Goal: Task Accomplishment & Management: Use online tool/utility

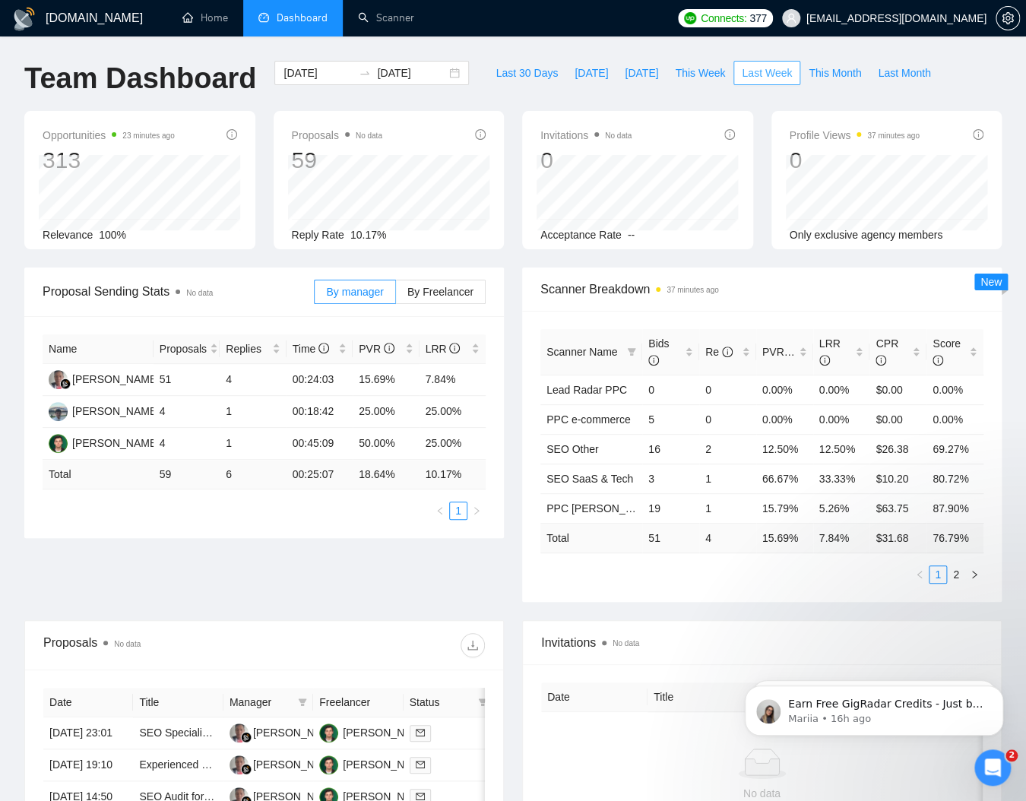
click at [752, 71] on span "Last Week" at bounding box center [767, 73] width 50 height 17
click at [363, 24] on link "Scanner" at bounding box center [386, 17] width 56 height 13
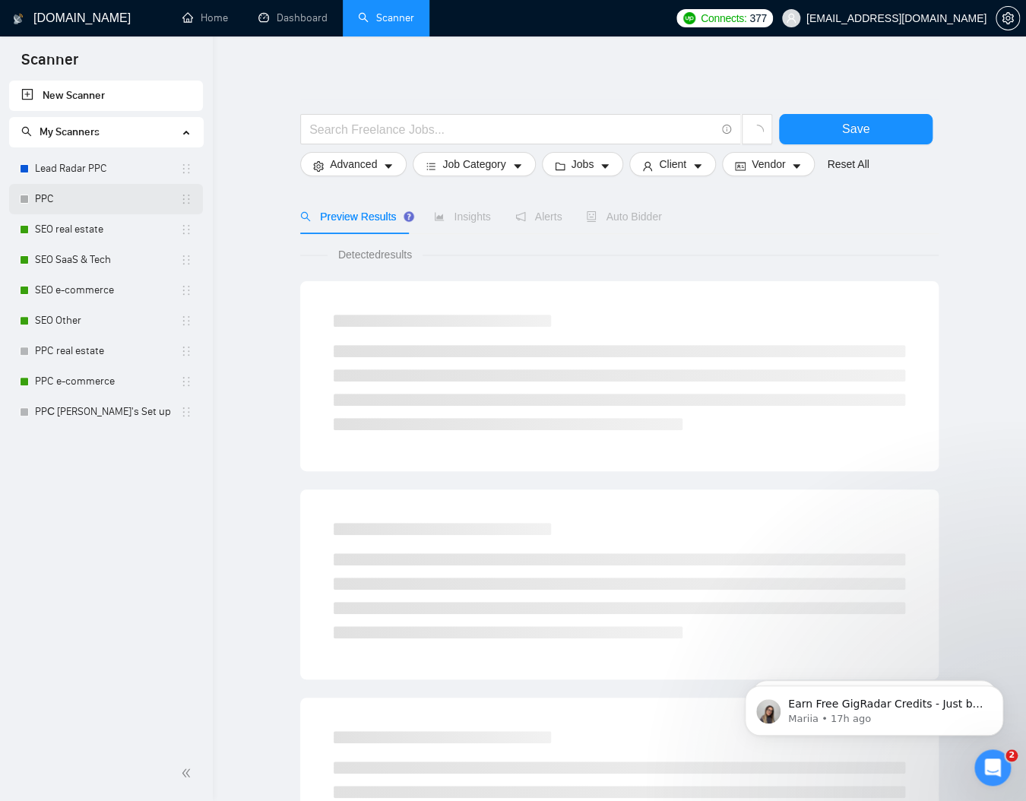
click at [103, 186] on link "PPC" at bounding box center [107, 199] width 145 height 30
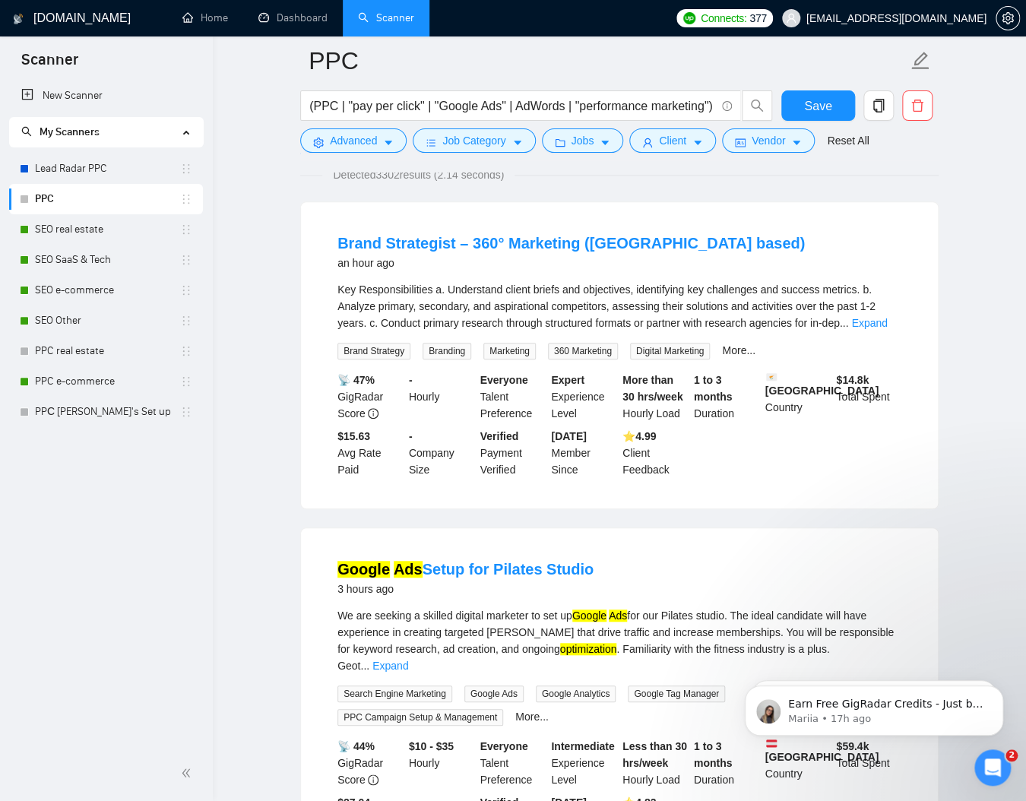
scroll to position [106, 0]
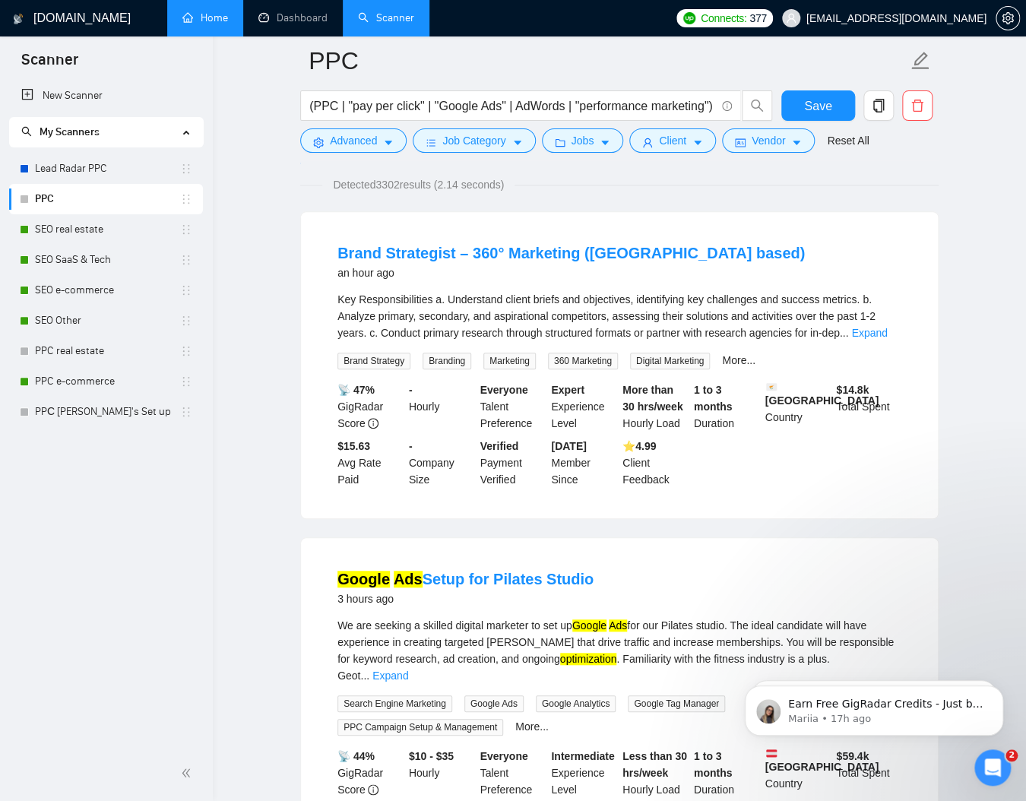
click at [220, 17] on link "Home" at bounding box center [205, 17] width 46 height 13
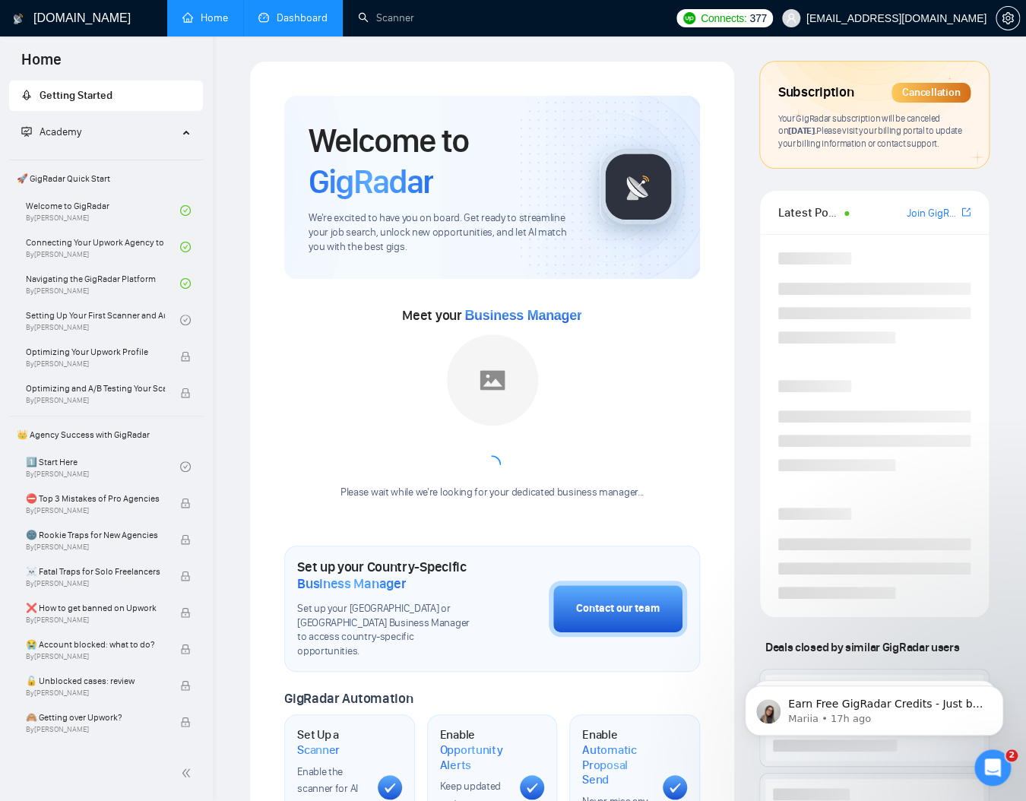
click at [268, 21] on link "Dashboard" at bounding box center [292, 17] width 69 height 13
